Goal: Use online tool/utility: Utilize a website feature to perform a specific function

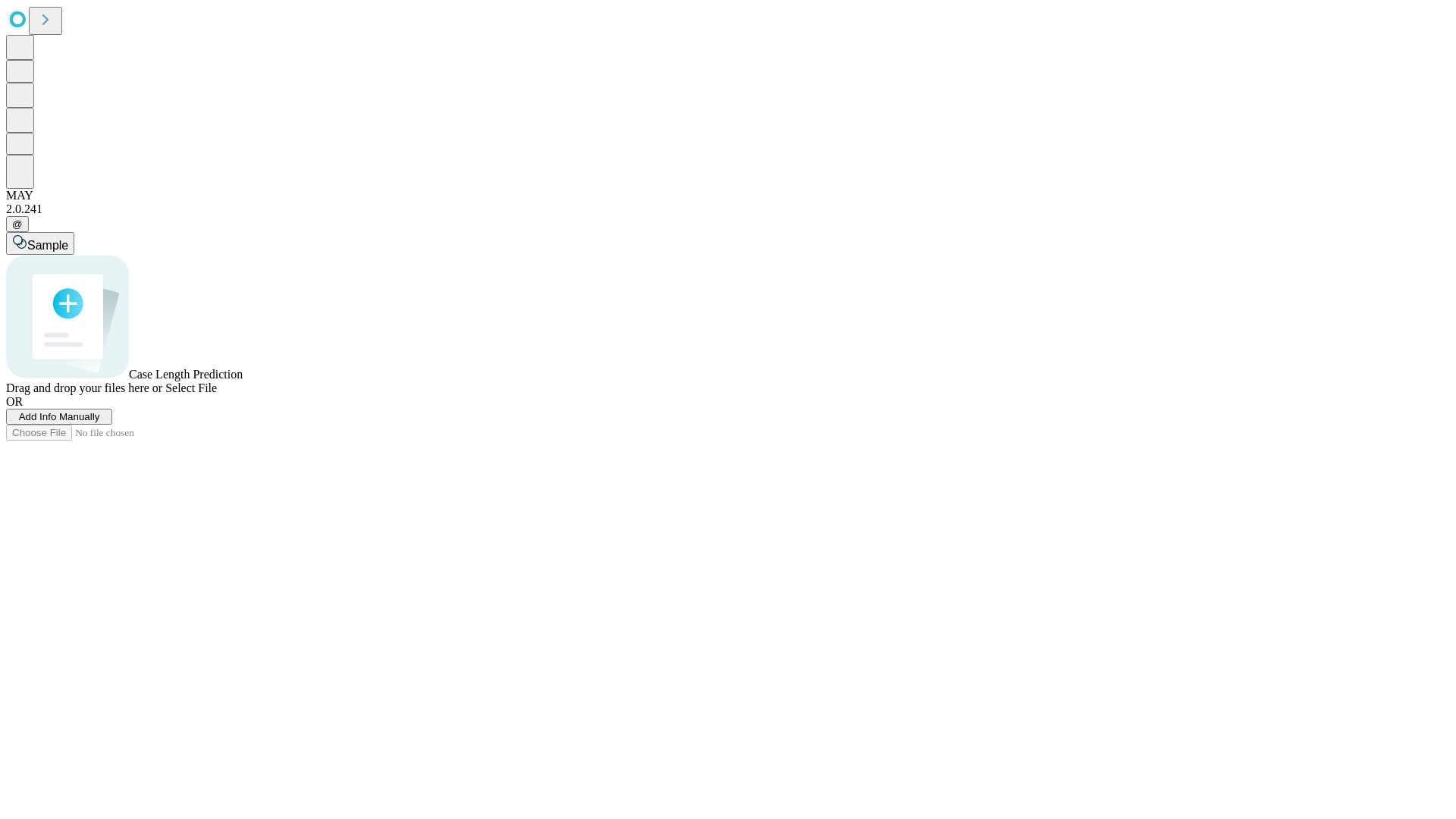
click at [100, 422] on span "Add Info Manually" at bounding box center [59, 416] width 81 height 12
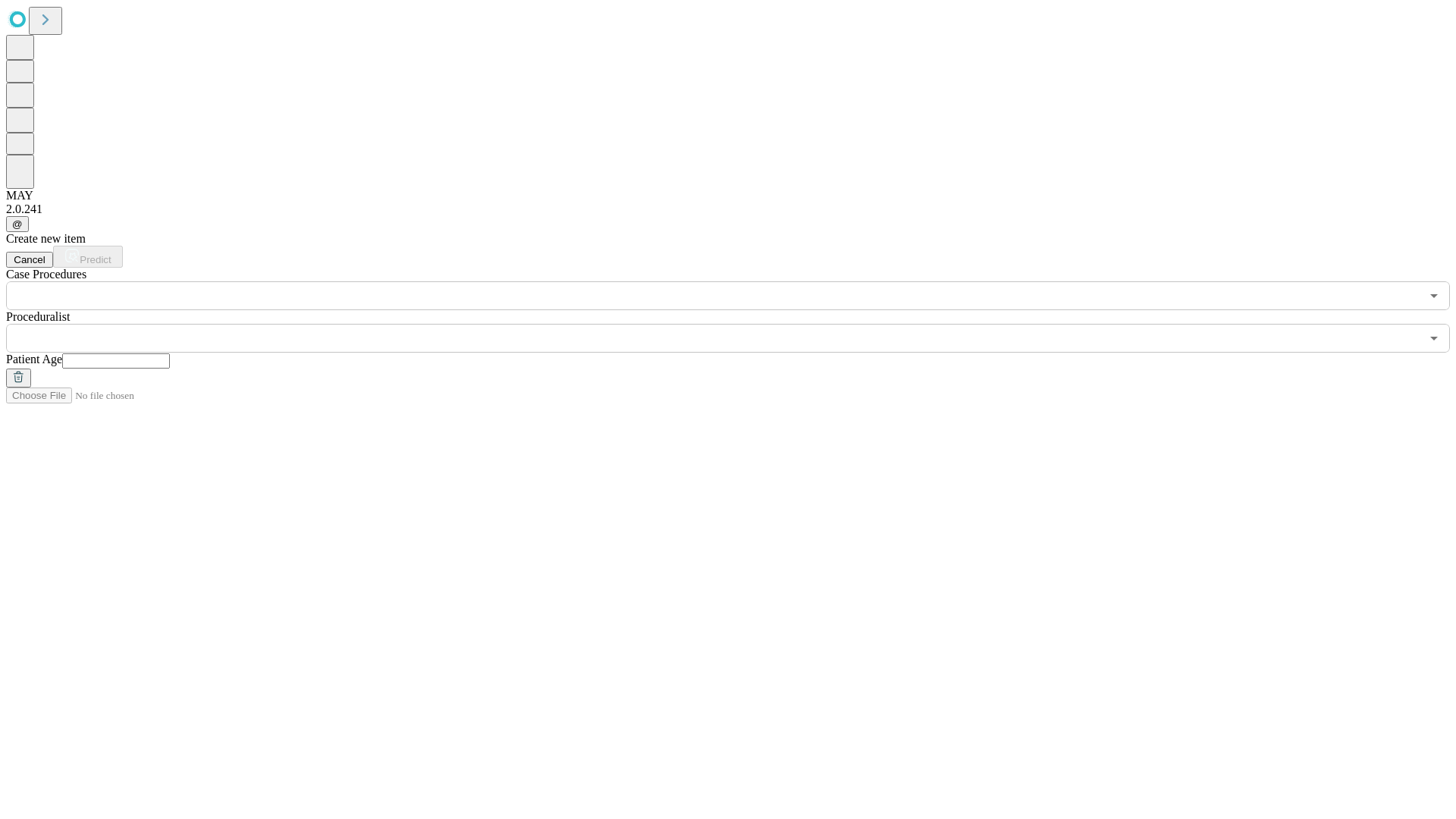
click at [170, 353] on input "text" at bounding box center [116, 361] width 108 height 15
type input "**"
click at [738, 324] on input "text" at bounding box center [713, 338] width 1414 height 28
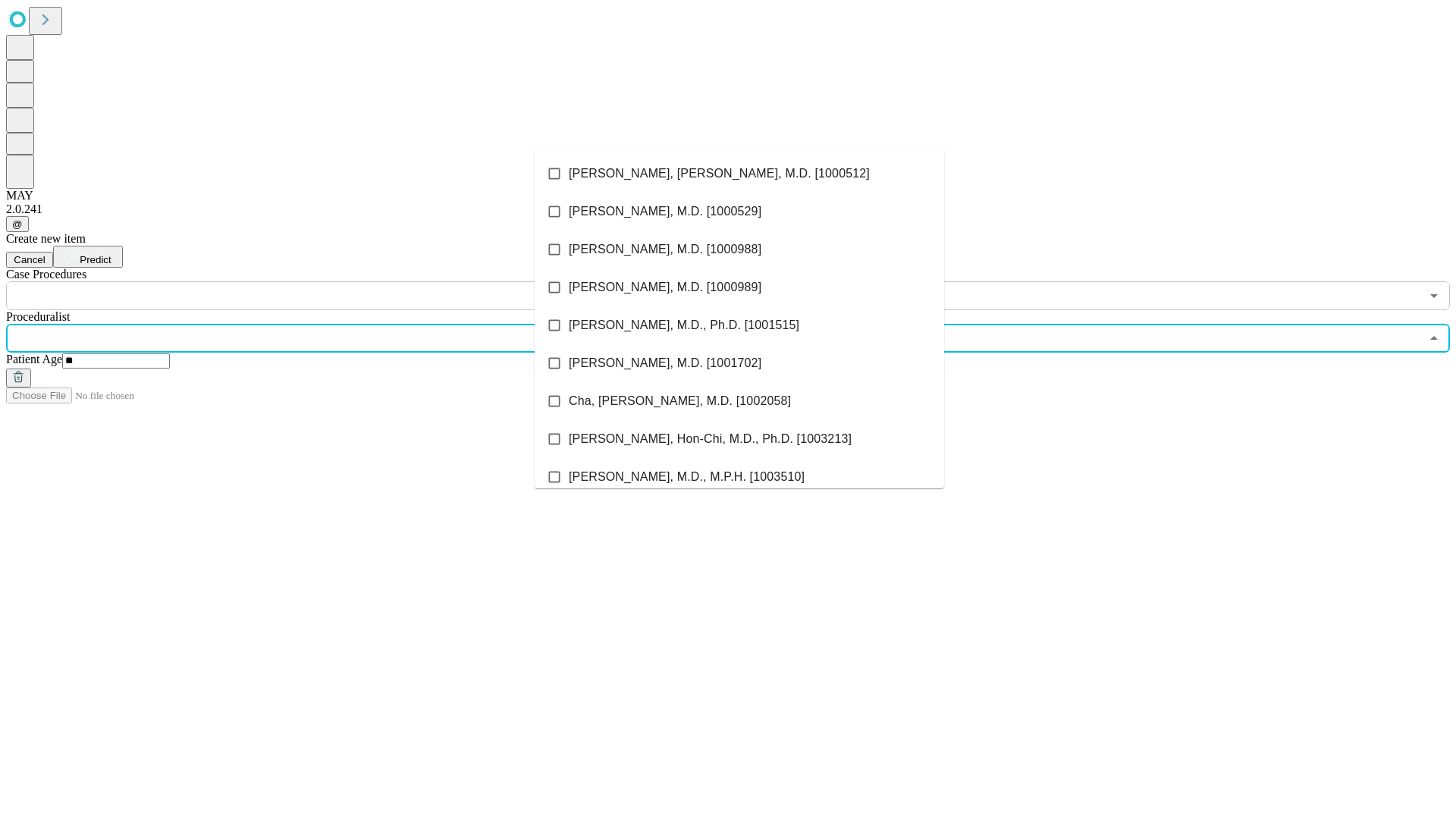
click at [739, 174] on li "[PERSON_NAME], [PERSON_NAME], M.D. [1000512]" at bounding box center [739, 173] width 409 height 38
click at [318, 281] on input "text" at bounding box center [713, 295] width 1414 height 28
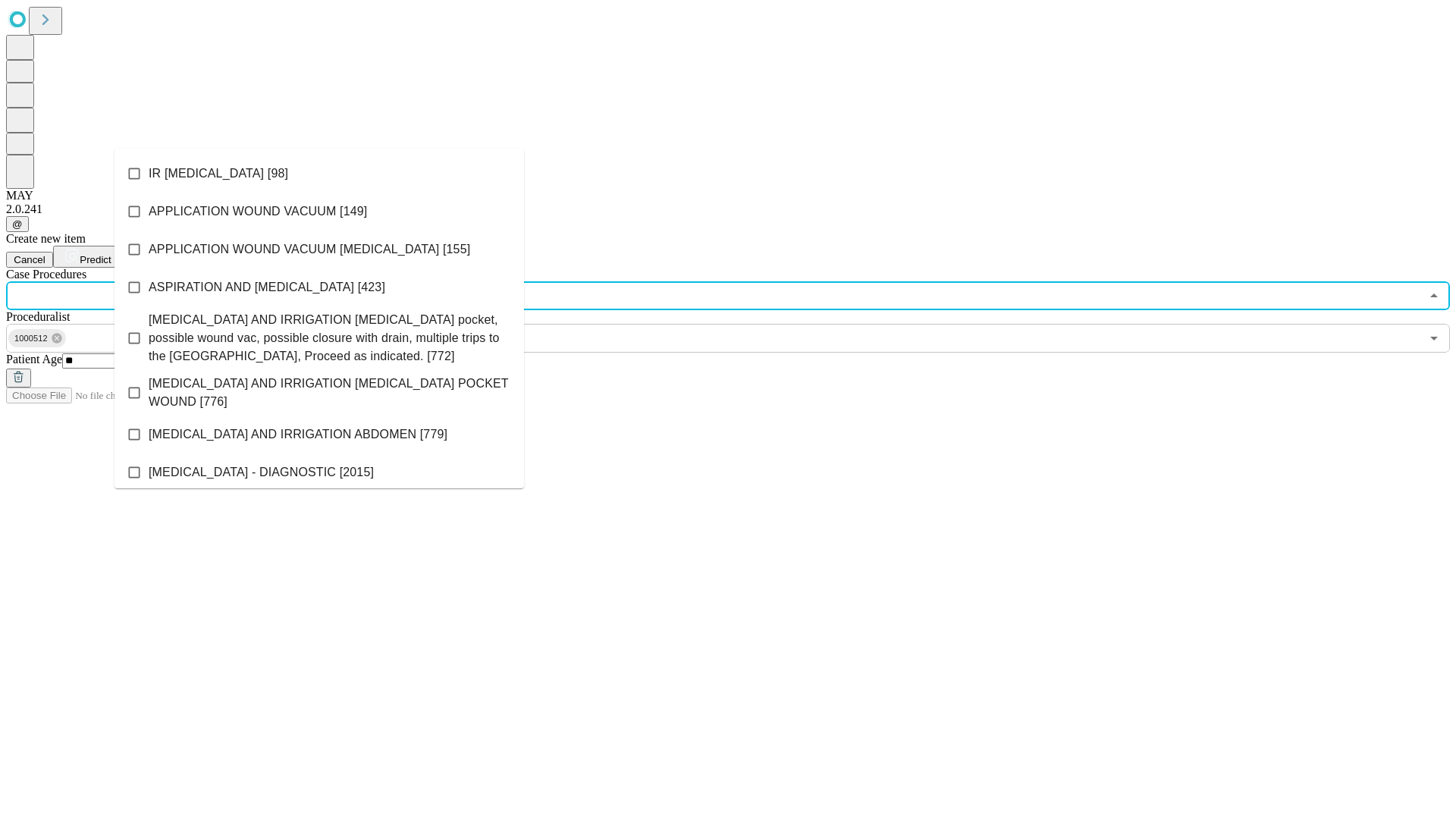
click at [319, 174] on li "IR [MEDICAL_DATA] [98]" at bounding box center [319, 173] width 409 height 38
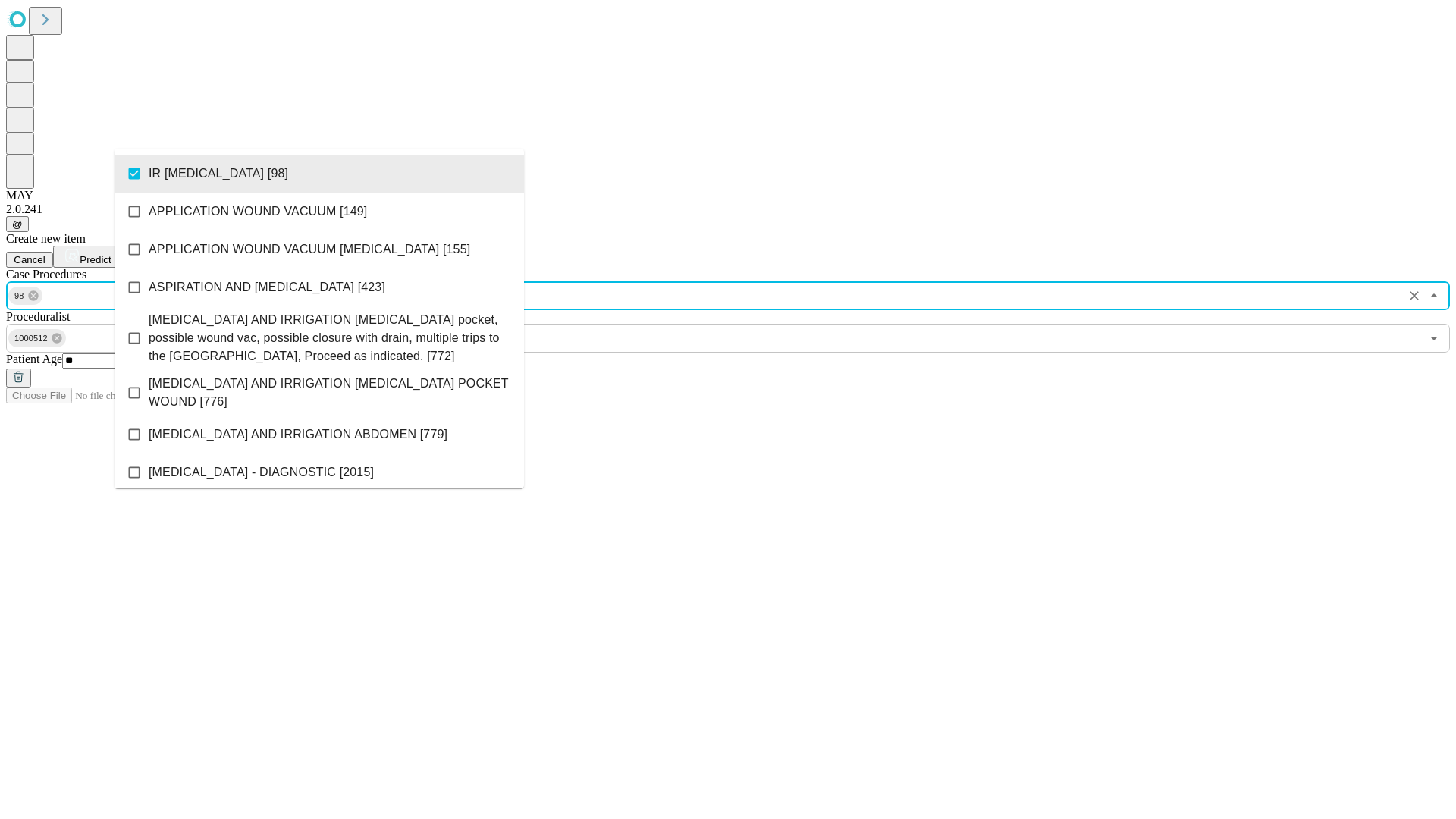
click at [111, 254] on span "Predict" at bounding box center [95, 259] width 31 height 12
